Goal: Book appointment/travel/reservation

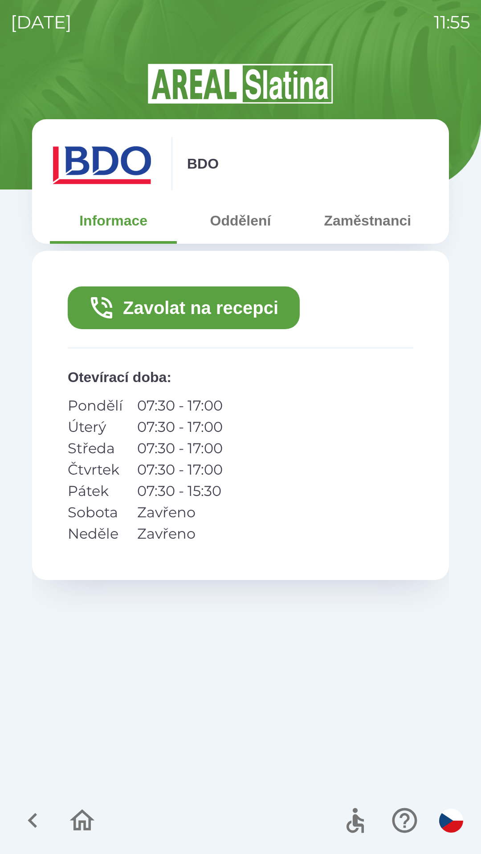
click at [223, 316] on button "Zavolat na recepci" at bounding box center [184, 308] width 232 height 43
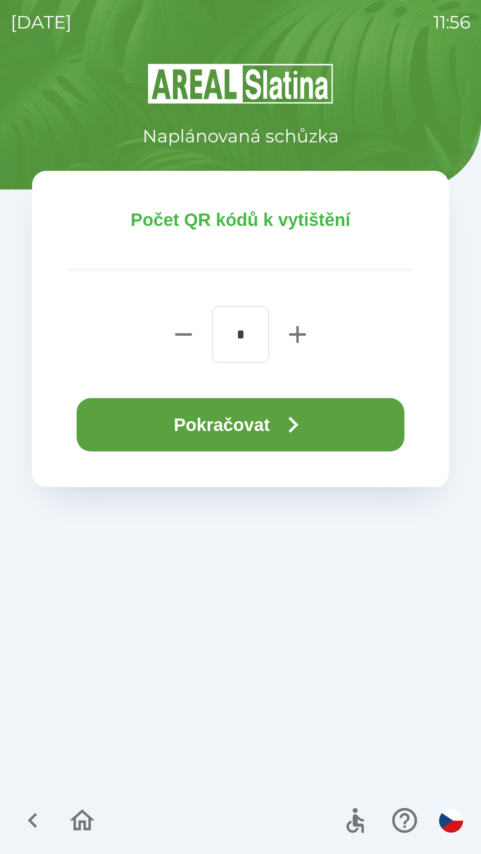
click at [285, 335] on icon "button" at bounding box center [297, 334] width 28 height 28
type input "*"
click at [269, 410] on button "Pokračovat" at bounding box center [240, 424] width 327 height 53
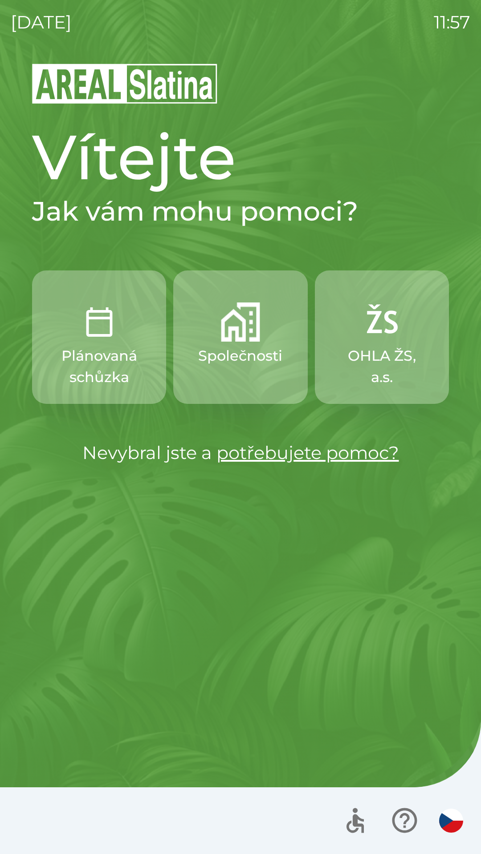
click at [243, 335] on img "button" at bounding box center [240, 322] width 39 height 39
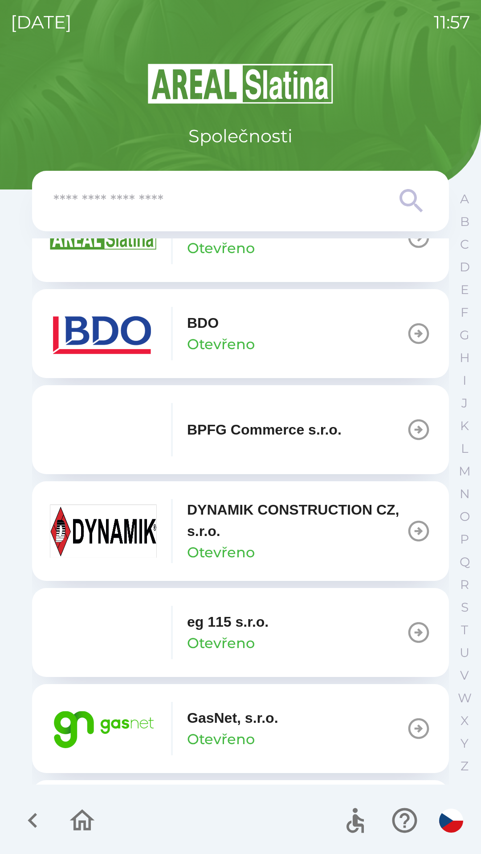
scroll to position [278, 0]
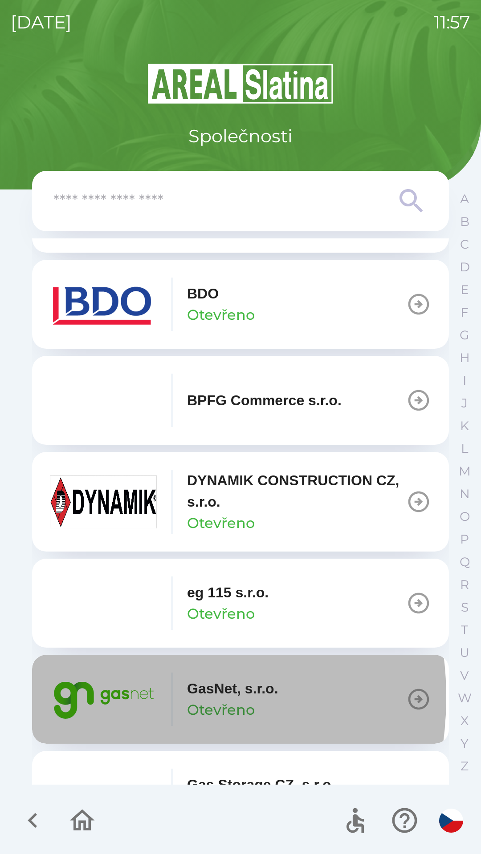
click at [118, 698] on img "button" at bounding box center [103, 699] width 107 height 53
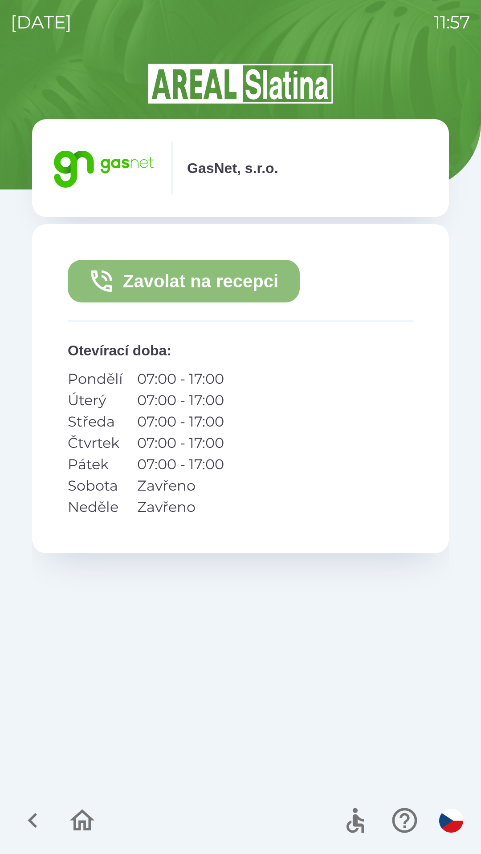
click at [209, 288] on button "Zavolat na recepci" at bounding box center [184, 281] width 232 height 43
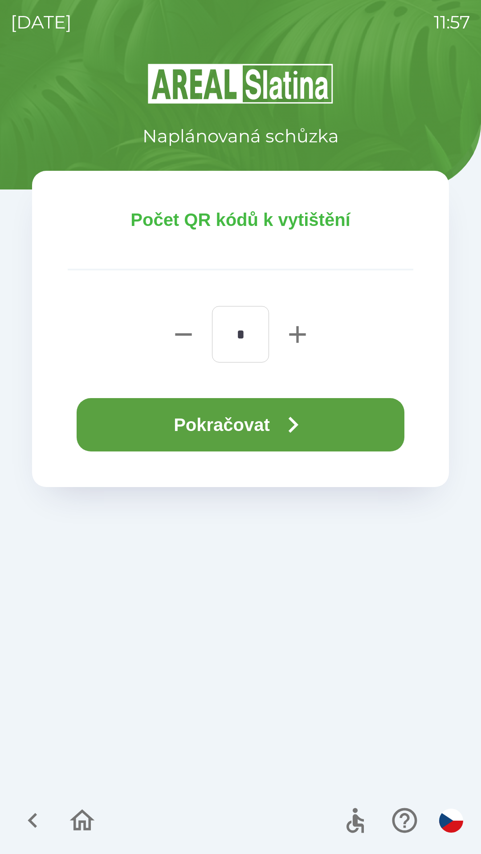
click at [258, 417] on button "Pokračovat" at bounding box center [240, 424] width 327 height 53
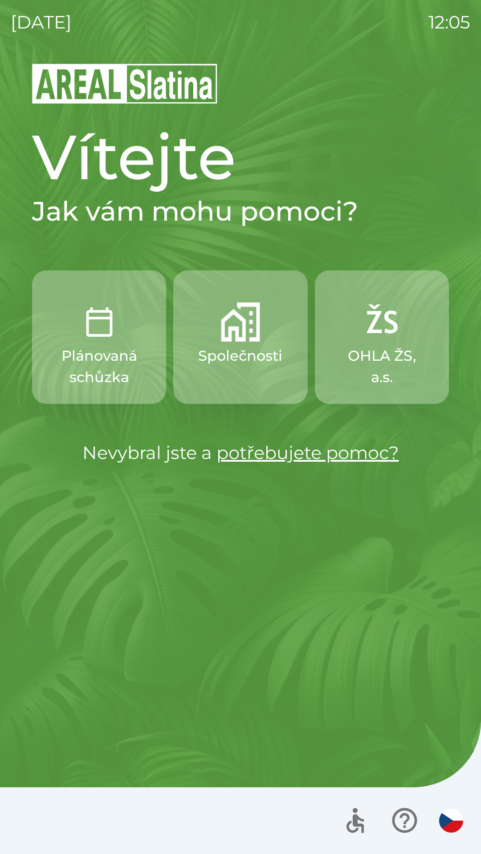
click at [243, 347] on p "Společnosti" at bounding box center [240, 355] width 84 height 21
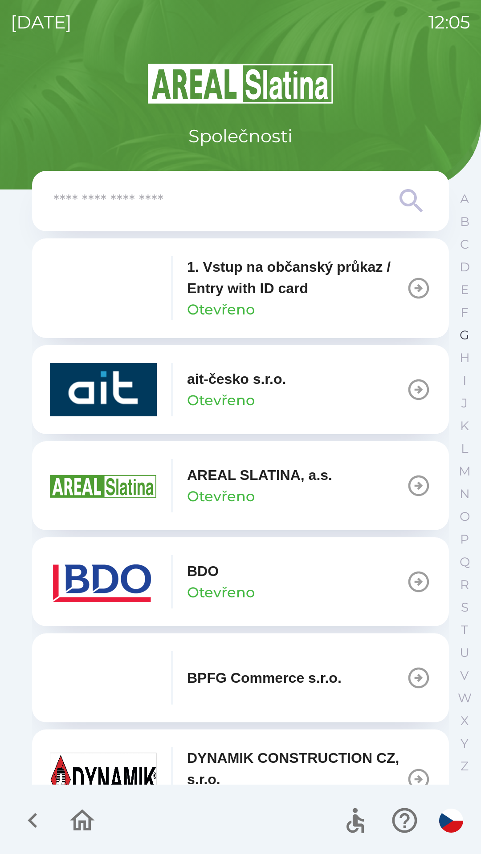
click at [462, 334] on p "G" at bounding box center [464, 335] width 10 height 16
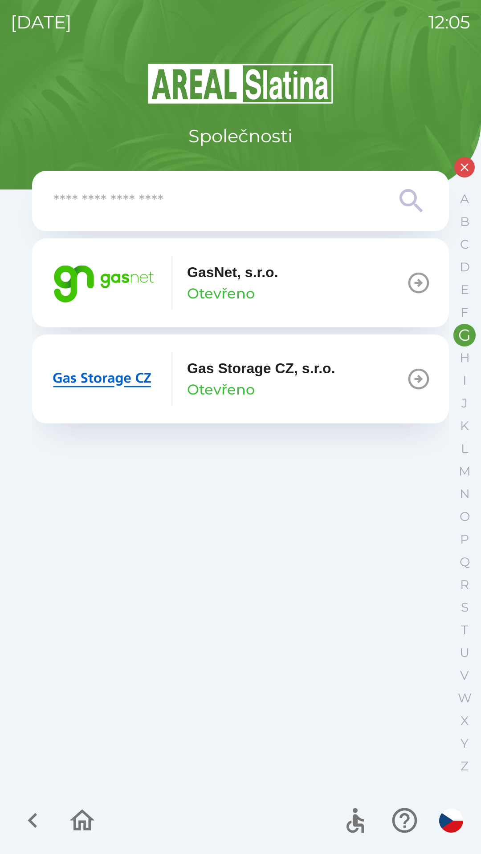
click at [414, 283] on icon "button" at bounding box center [418, 283] width 25 height 25
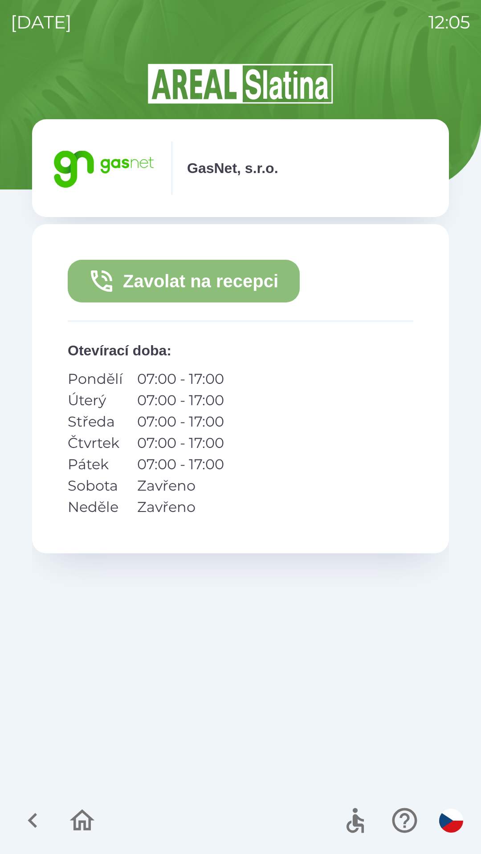
click at [231, 283] on button "Zavolat na recepci" at bounding box center [184, 281] width 232 height 43
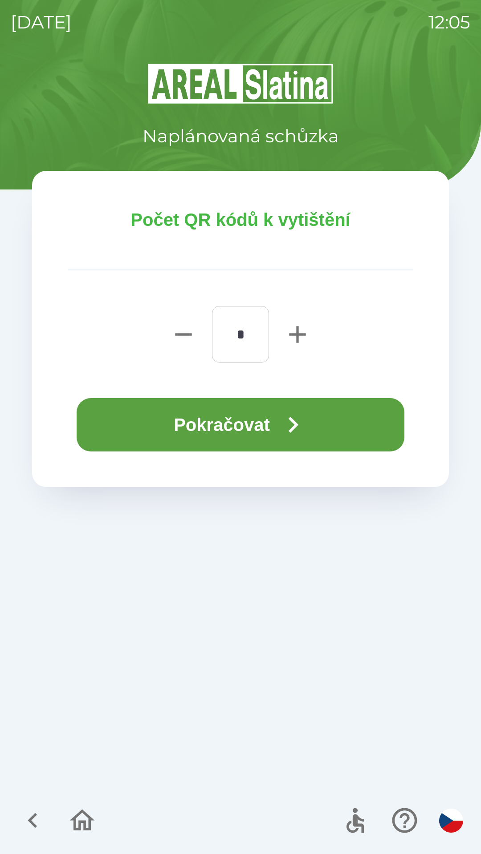
click at [295, 418] on icon "button" at bounding box center [293, 425] width 32 height 32
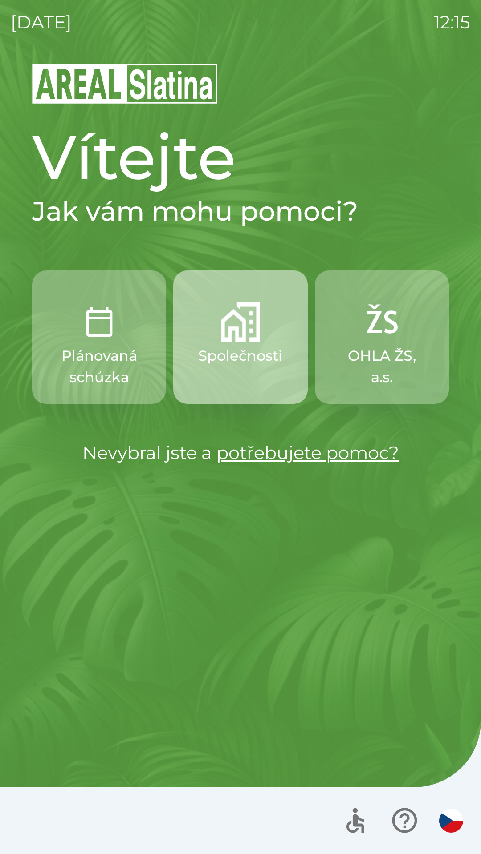
click at [225, 362] on p "Společnosti" at bounding box center [240, 355] width 84 height 21
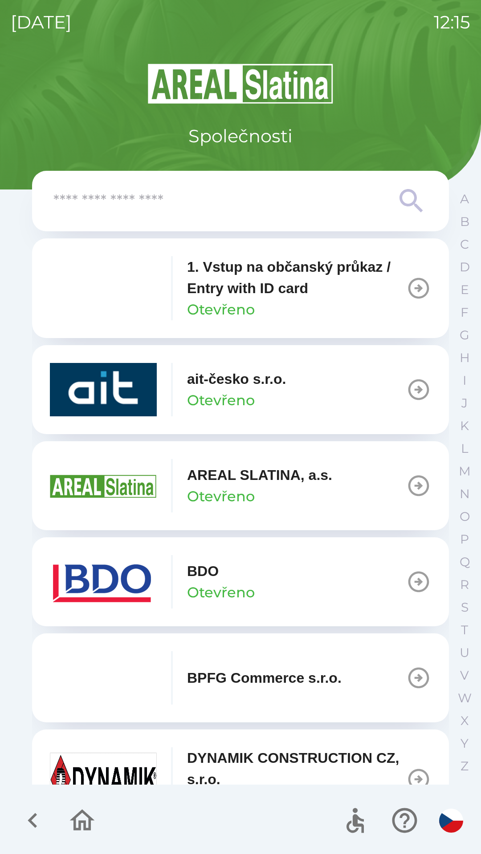
click at [223, 582] on p "Otevřeno" at bounding box center [221, 592] width 68 height 21
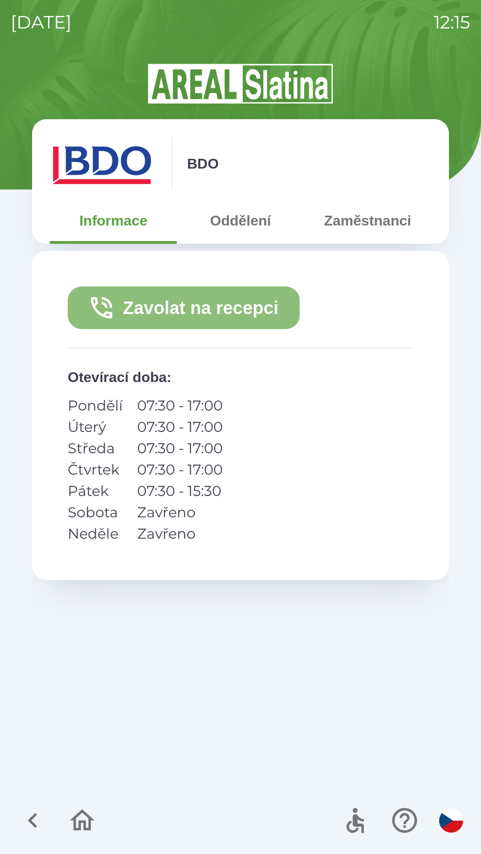
click at [188, 309] on button "Zavolat na recepci" at bounding box center [184, 308] width 232 height 43
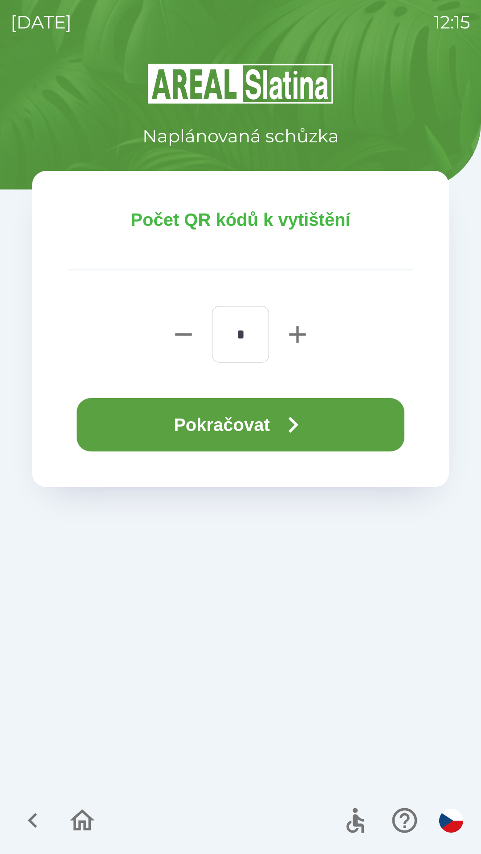
click at [234, 427] on button "Pokračovat" at bounding box center [240, 424] width 327 height 53
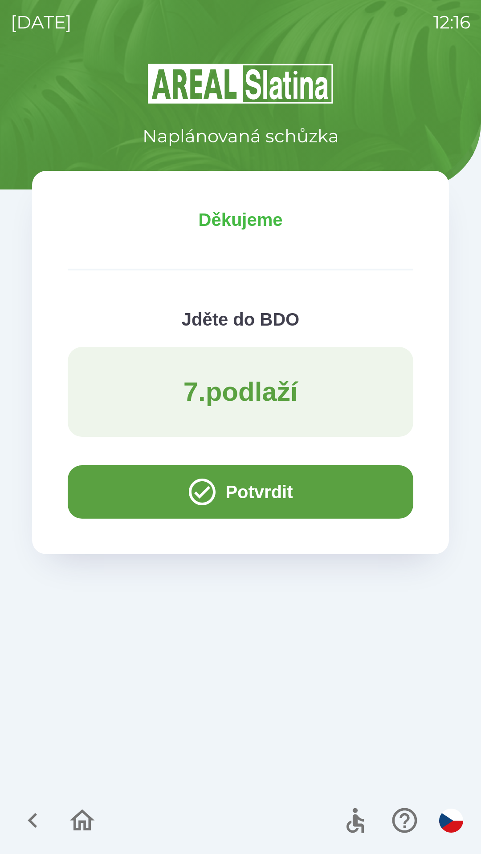
click at [295, 497] on button "Potvrdit" at bounding box center [240, 491] width 345 height 53
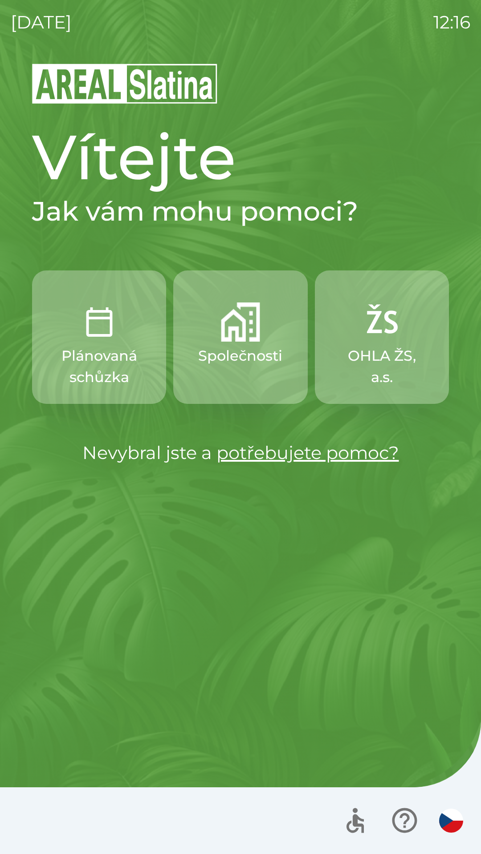
click at [252, 354] on p "Společnosti" at bounding box center [240, 355] width 84 height 21
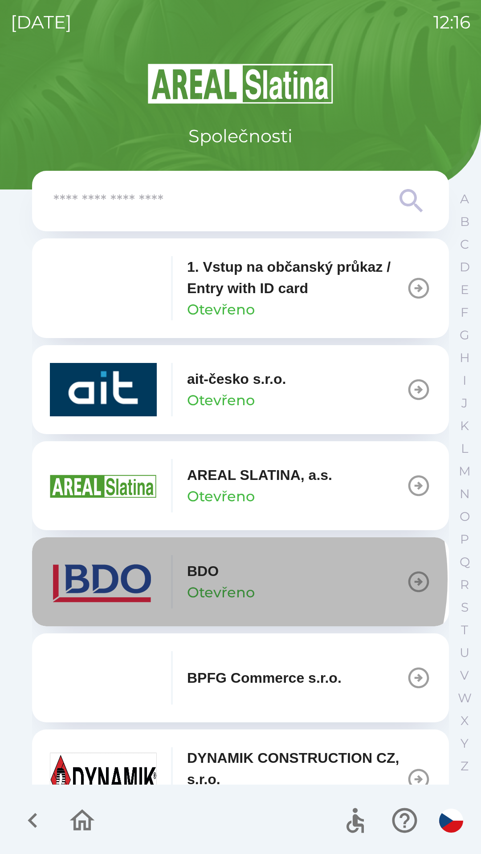
click at [214, 579] on p "BDO" at bounding box center [203, 571] width 32 height 21
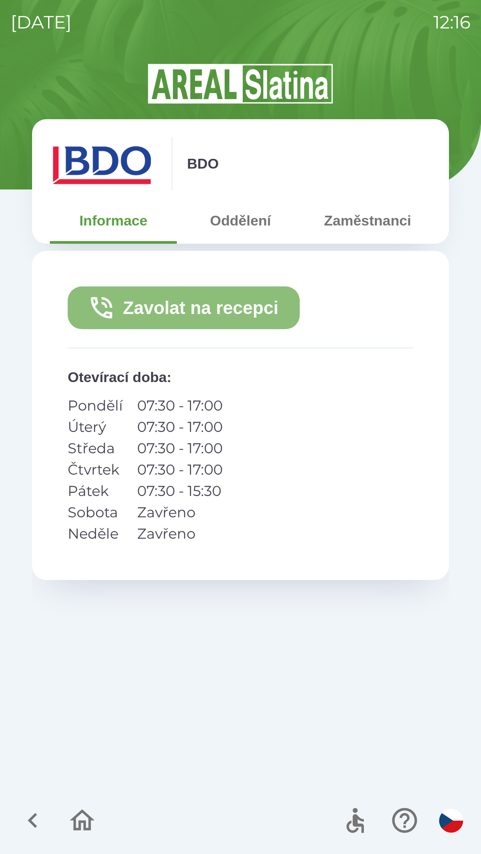
click at [263, 312] on button "Zavolat na recepci" at bounding box center [184, 308] width 232 height 43
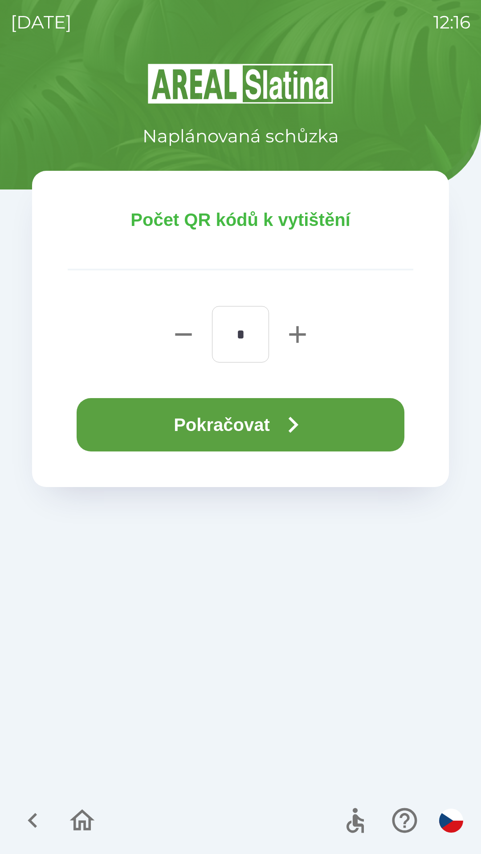
click at [246, 428] on button "Pokračovat" at bounding box center [240, 424] width 327 height 53
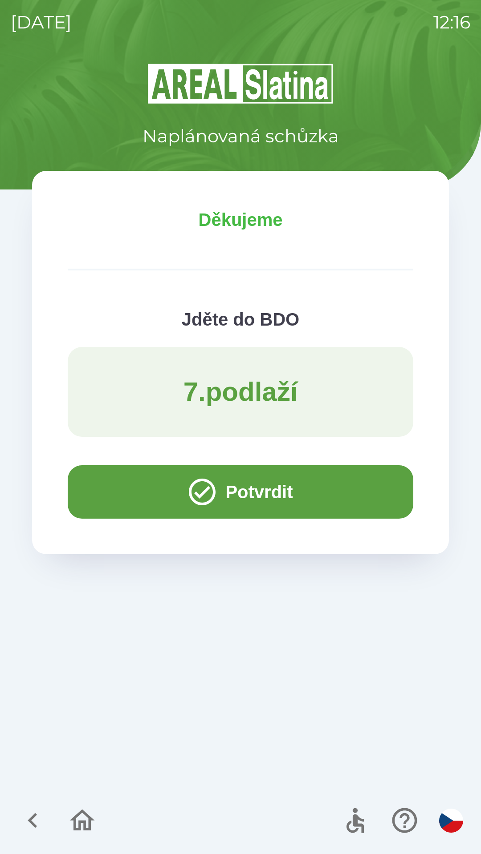
click at [254, 491] on button "Potvrdit" at bounding box center [240, 491] width 345 height 53
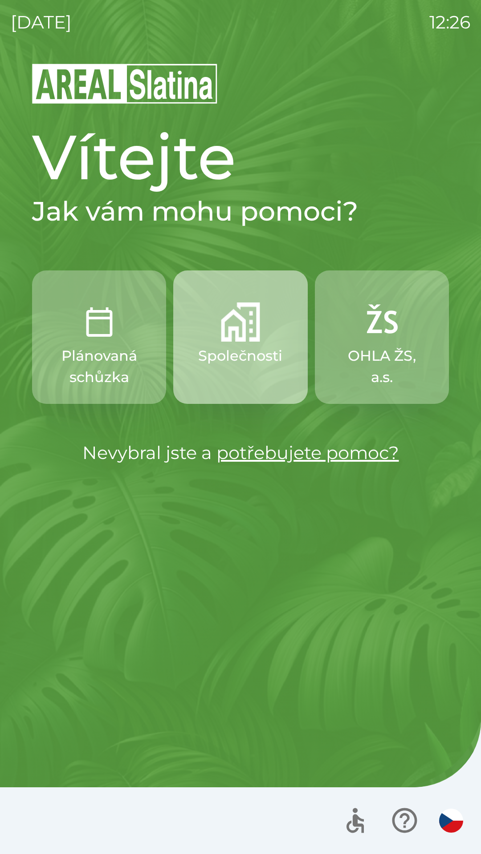
click at [222, 343] on button "Společnosti" at bounding box center [240, 337] width 134 height 133
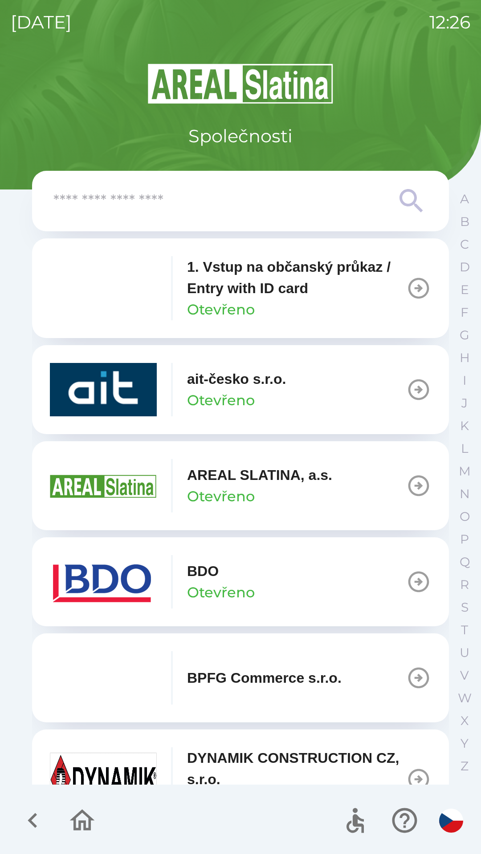
click at [108, 581] on img "button" at bounding box center [103, 581] width 107 height 53
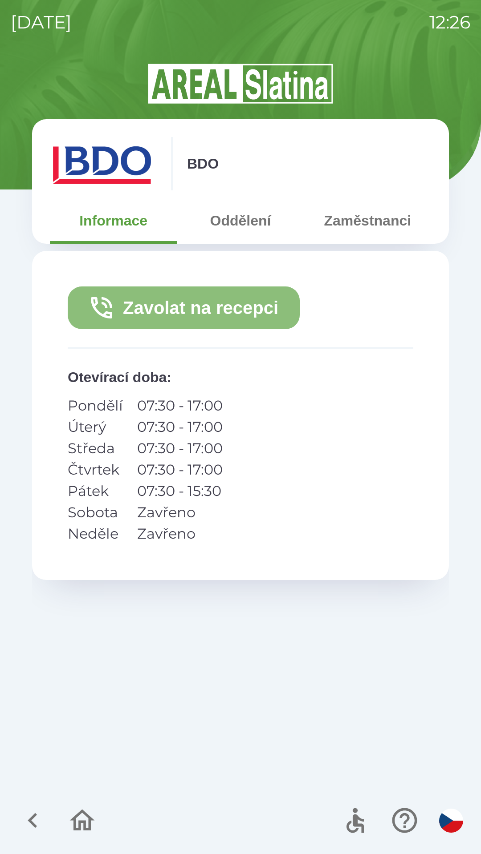
click at [214, 314] on button "Zavolat na recepci" at bounding box center [184, 308] width 232 height 43
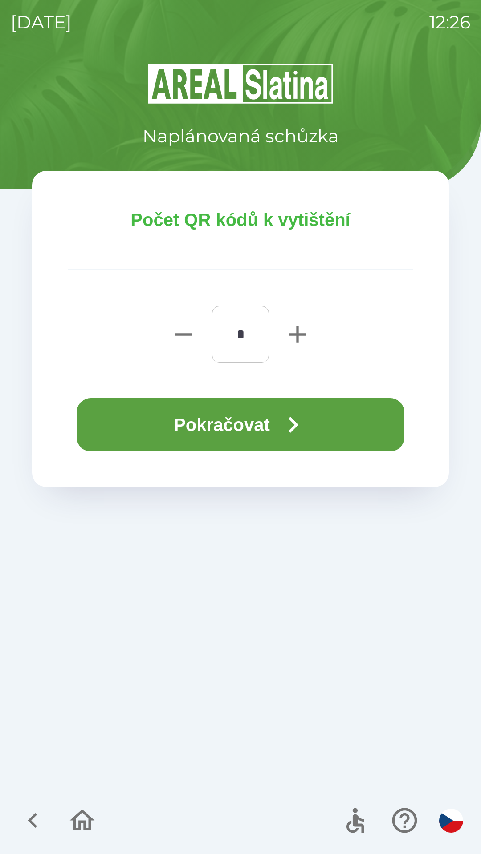
click at [296, 333] on icon "button" at bounding box center [297, 334] width 16 height 16
type input "*"
click at [226, 420] on button "Pokračovat" at bounding box center [240, 424] width 327 height 53
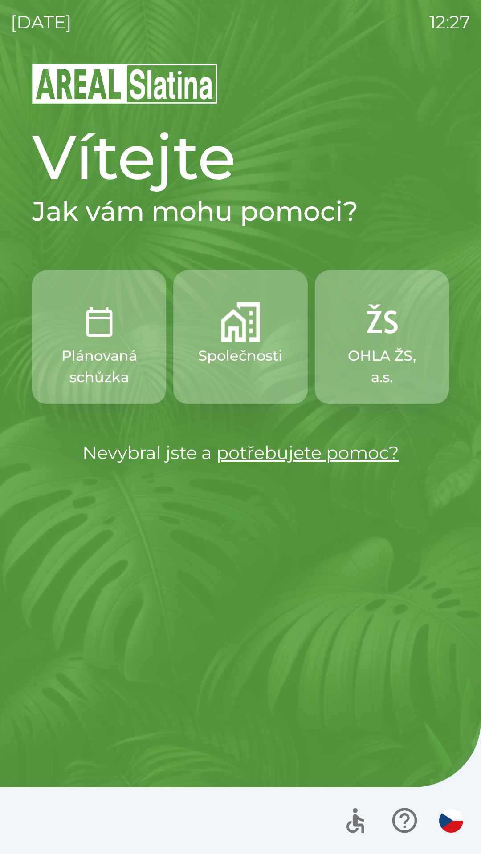
click at [232, 344] on button "Společnosti" at bounding box center [240, 337] width 134 height 133
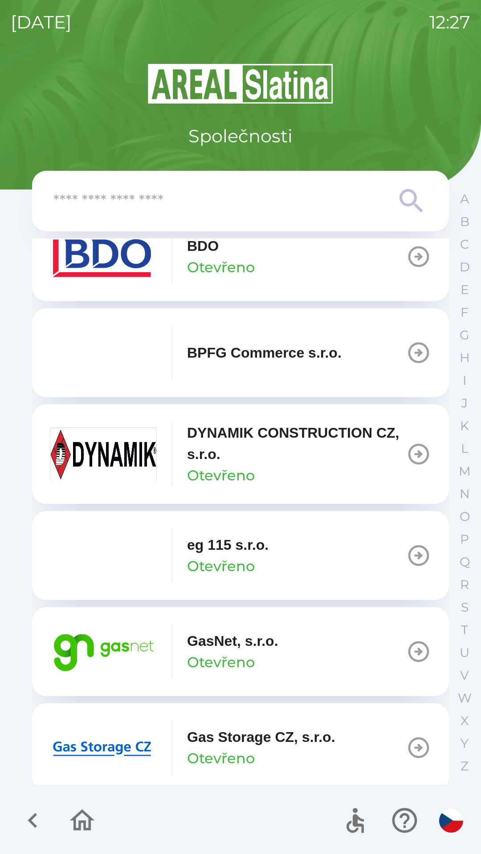
scroll to position [337, 0]
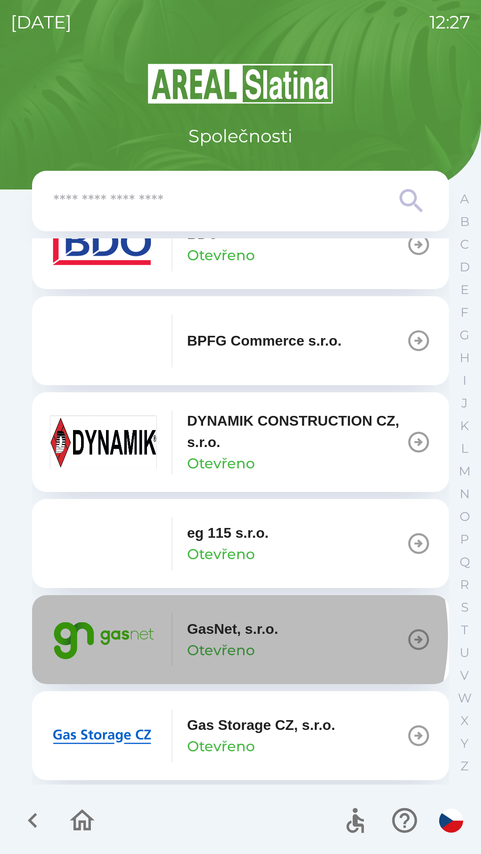
click at [227, 636] on p "GasNet, s.r.o." at bounding box center [232, 628] width 91 height 21
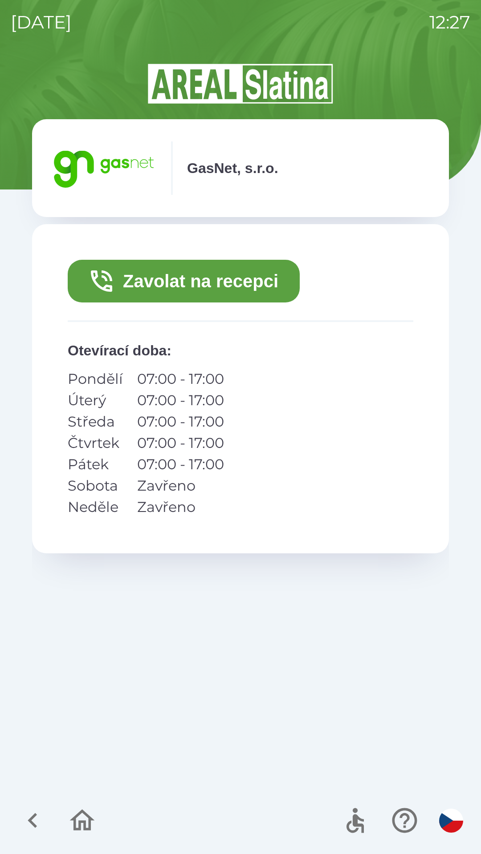
click at [223, 283] on button "Zavolat na recepci" at bounding box center [184, 281] width 232 height 43
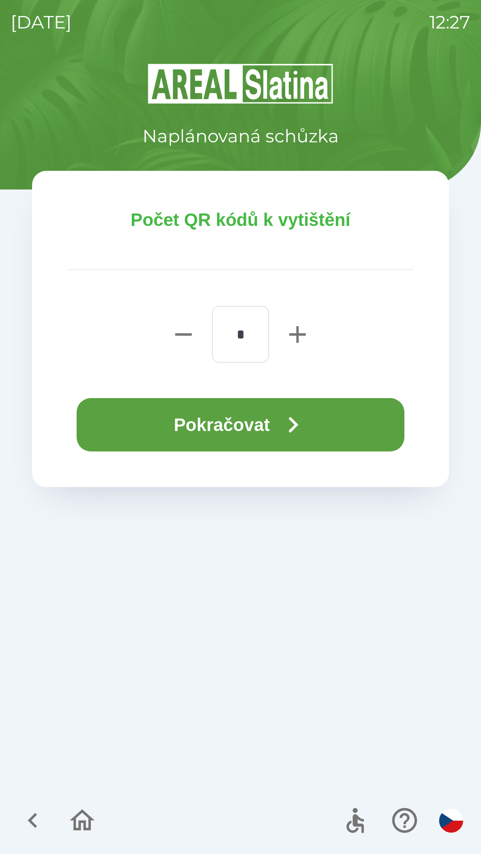
click at [269, 423] on button "Pokračovat" at bounding box center [240, 424] width 327 height 53
